Goal: Task Accomplishment & Management: Complete application form

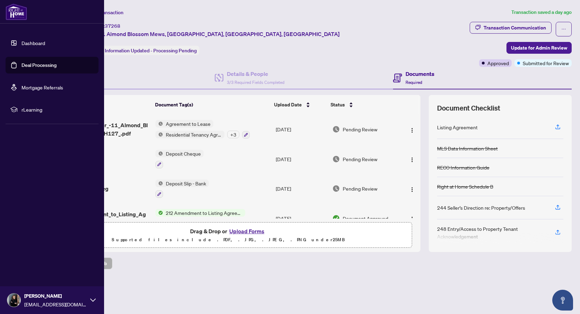
click at [34, 68] on link "Deal Processing" at bounding box center [38, 65] width 35 height 6
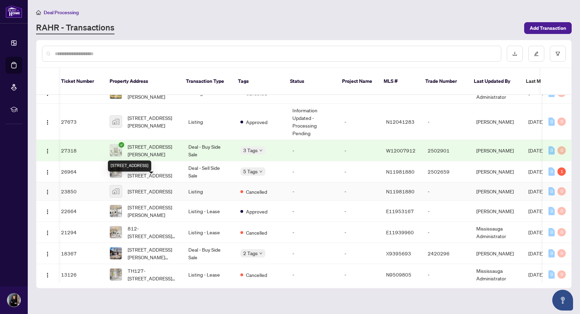
scroll to position [142, 3]
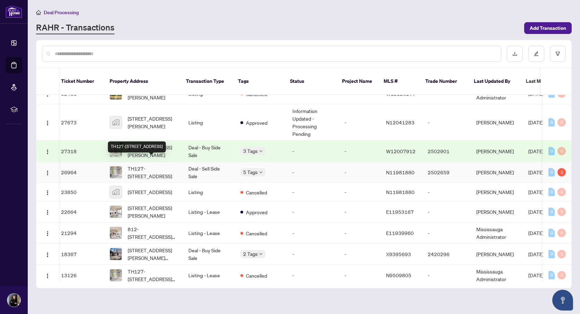
click at [169, 165] on span "TH127-[STREET_ADDRESS]" at bounding box center [153, 172] width 50 height 15
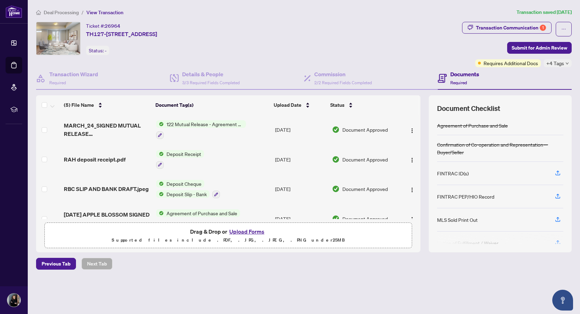
click at [243, 231] on button "Upload Forms" at bounding box center [246, 231] width 39 height 9
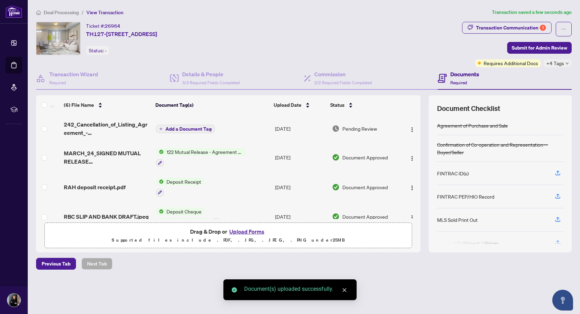
click at [184, 128] on span "Add a Document Tag" at bounding box center [188, 129] width 46 height 5
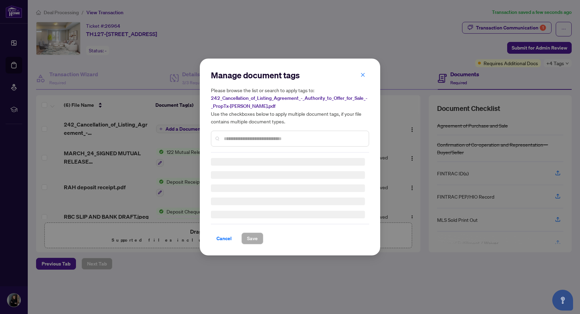
click at [239, 140] on input "text" at bounding box center [293, 139] width 139 height 8
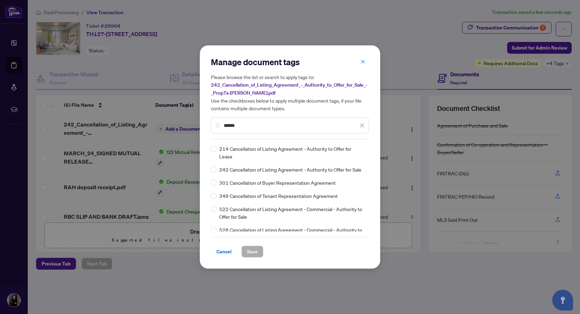
type input "******"
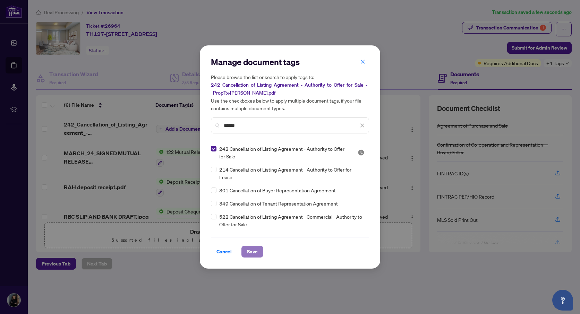
click at [256, 254] on span "Save" at bounding box center [252, 251] width 11 height 11
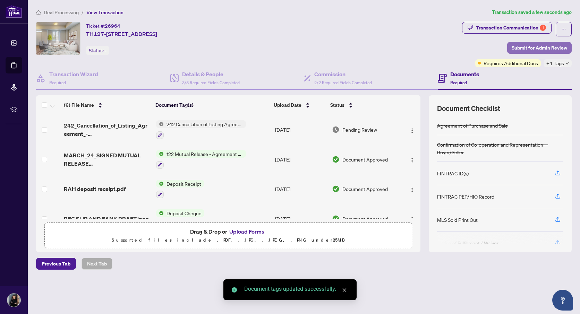
click at [529, 47] on span "Submit for Admin Review" at bounding box center [538, 47] width 55 height 11
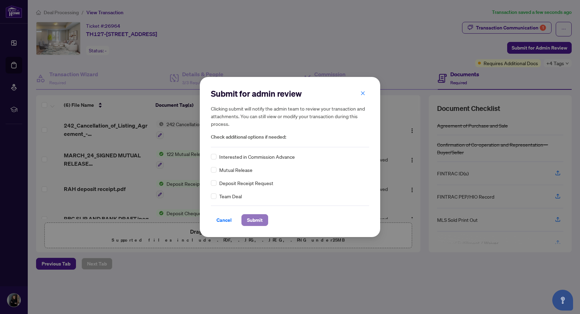
click at [250, 220] on span "Submit" at bounding box center [255, 220] width 16 height 11
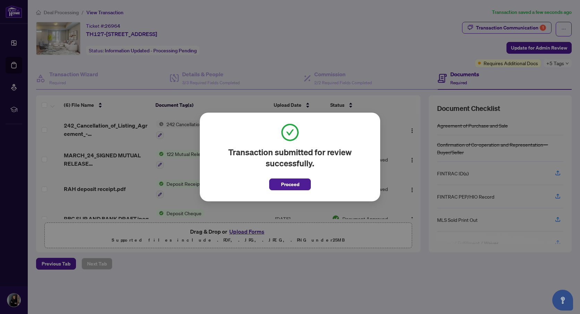
click at [277, 186] on button "Proceed" at bounding box center [290, 184] width 42 height 12
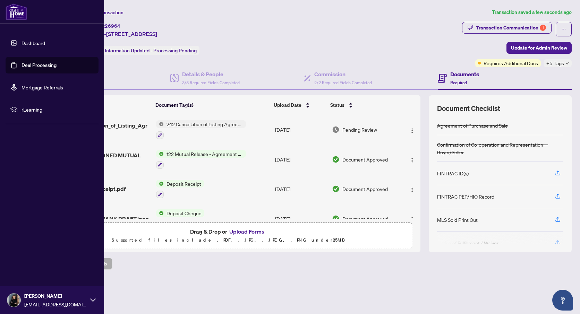
click at [21, 66] on link "Deal Processing" at bounding box center [38, 65] width 35 height 6
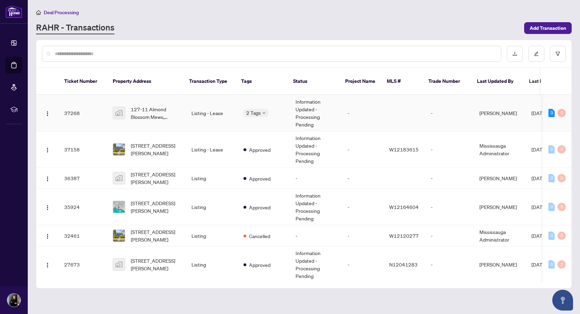
click at [197, 114] on td "Listing - Lease" at bounding box center [212, 113] width 52 height 36
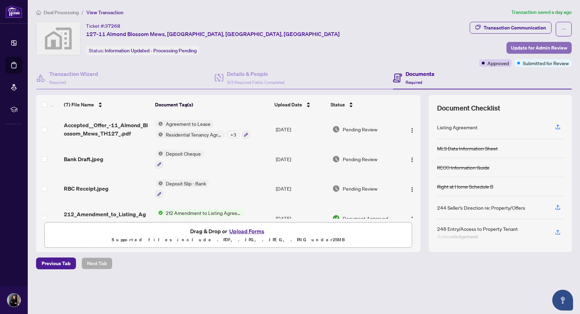
click at [527, 48] on span "Update for Admin Review" at bounding box center [539, 47] width 56 height 11
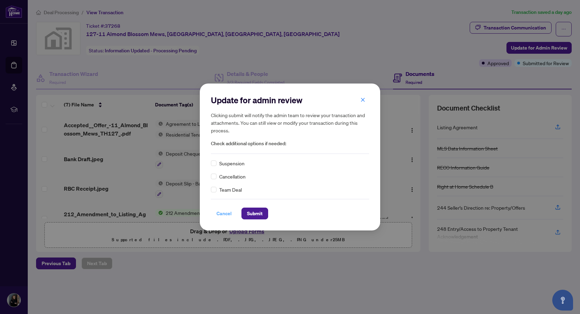
click at [226, 211] on span "Cancel" at bounding box center [223, 213] width 15 height 11
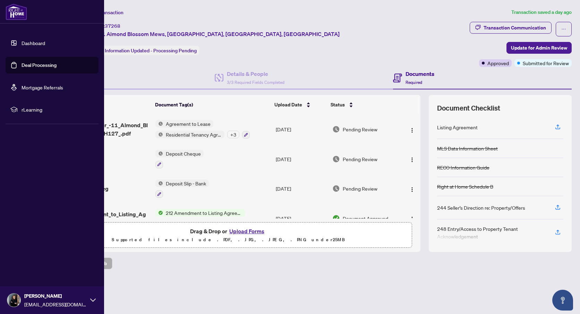
click at [28, 45] on link "Dashboard" at bounding box center [33, 43] width 24 height 6
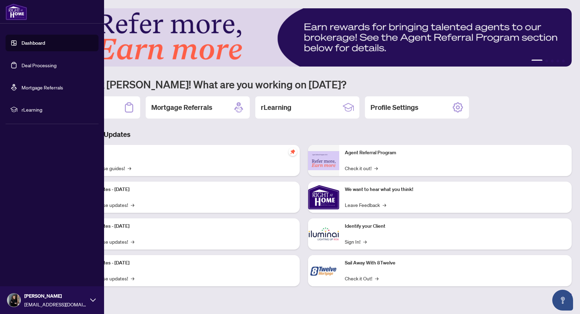
click at [21, 62] on link "Deal Processing" at bounding box center [38, 65] width 35 height 6
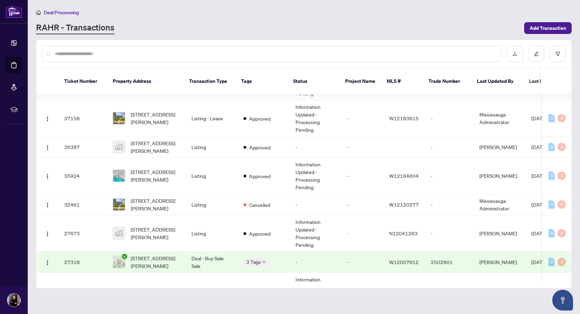
scroll to position [37, 0]
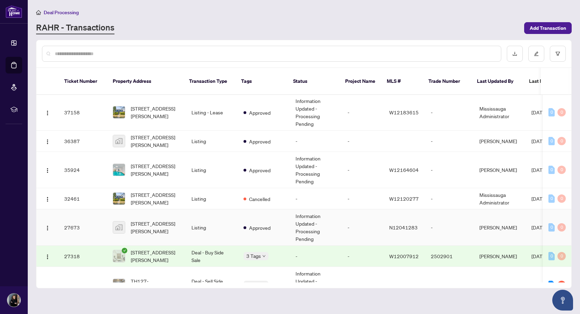
click at [188, 227] on td "Listing" at bounding box center [212, 227] width 52 height 36
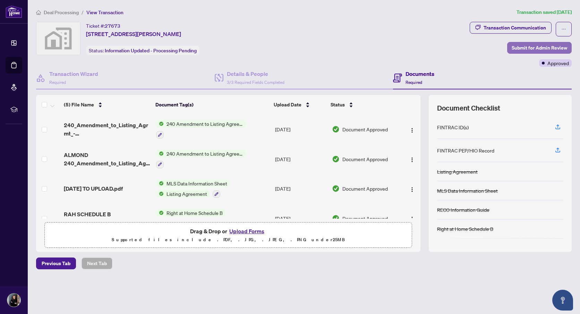
click at [532, 49] on span "Submit for Admin Review" at bounding box center [538, 47] width 55 height 11
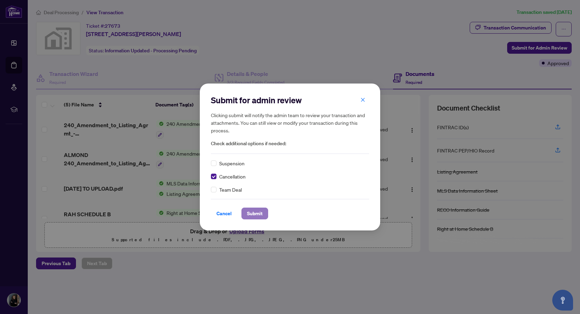
click at [255, 211] on span "Submit" at bounding box center [255, 213] width 16 height 11
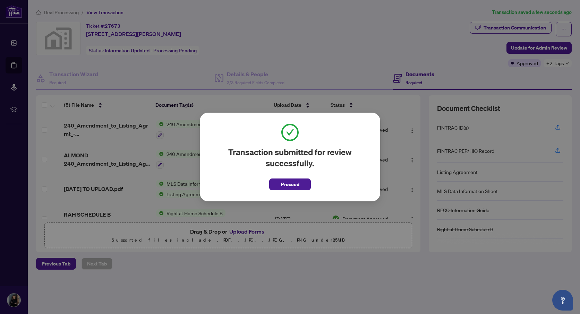
click at [285, 186] on span "Proceed" at bounding box center [290, 184] width 18 height 11
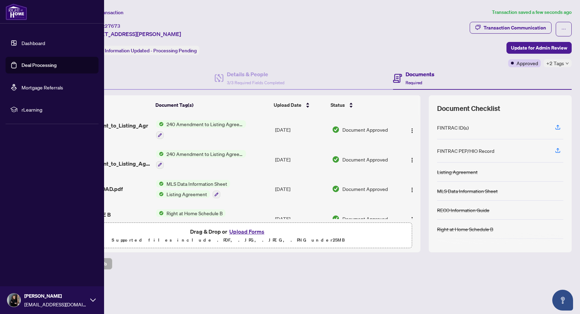
click at [29, 40] on link "Dashboard" at bounding box center [33, 43] width 24 height 6
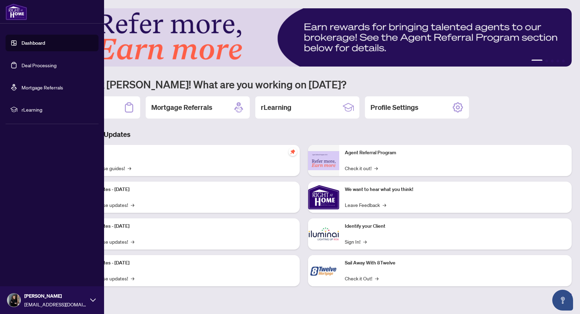
drag, startPoint x: 20, startPoint y: 64, endPoint x: 85, endPoint y: 108, distance: 77.6
click at [21, 64] on link "Deal Processing" at bounding box center [38, 65] width 35 height 6
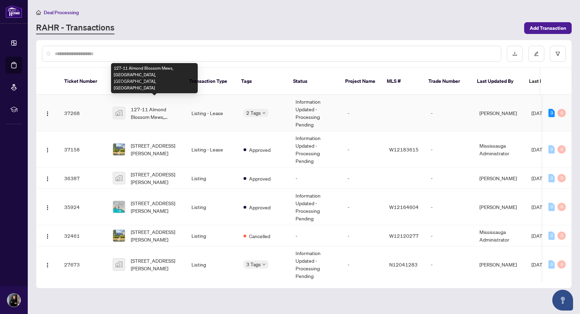
click at [164, 109] on span "127-11 Almond Blossom Mews, [GEOGRAPHIC_DATA], [GEOGRAPHIC_DATA], [GEOGRAPHIC_D…" at bounding box center [156, 112] width 50 height 15
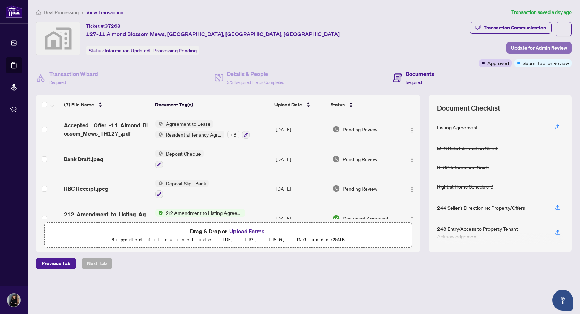
click at [559, 45] on span "Update for Admin Review" at bounding box center [539, 47] width 56 height 11
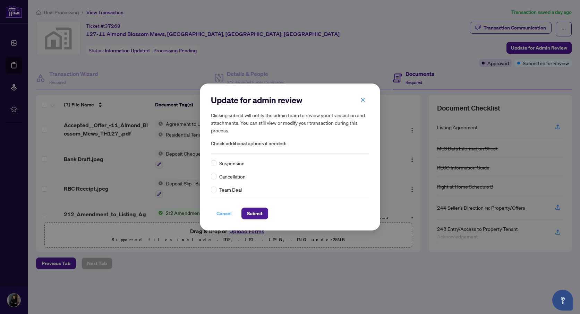
click at [227, 214] on span "Cancel" at bounding box center [223, 213] width 15 height 11
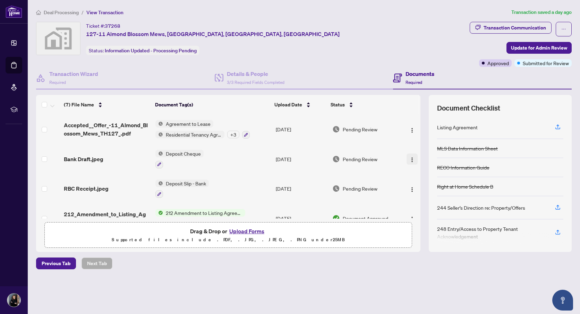
click at [409, 159] on img "button" at bounding box center [412, 160] width 6 height 6
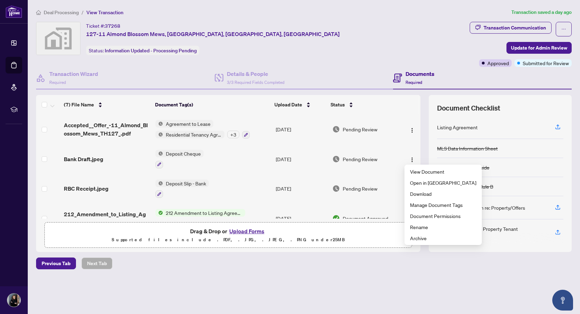
click at [373, 240] on p "Supported files include .PDF, .JPG, .JPEG, .PNG under 25 MB" at bounding box center [228, 240] width 358 height 8
